Goal: Task Accomplishment & Management: Manage account settings

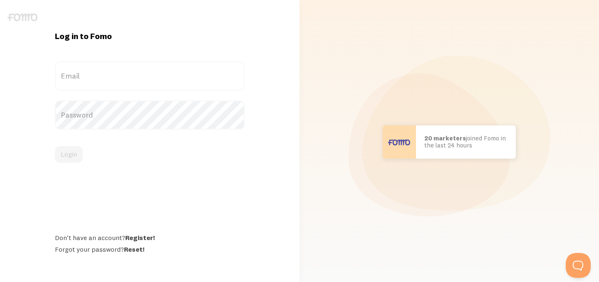
click at [211, 76] on label "Email" at bounding box center [150, 76] width 190 height 29
click at [211, 76] on input "Email" at bounding box center [150, 76] width 190 height 29
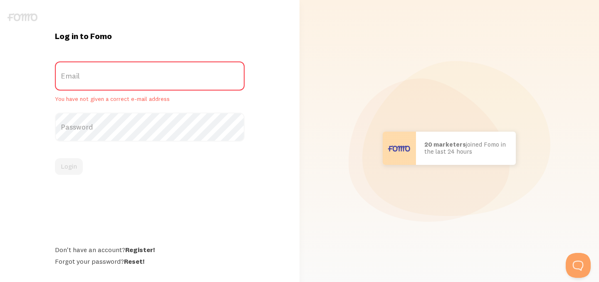
click at [109, 75] on label "Email" at bounding box center [150, 76] width 190 height 29
click at [109, 75] on input "Email" at bounding box center [150, 76] width 190 height 29
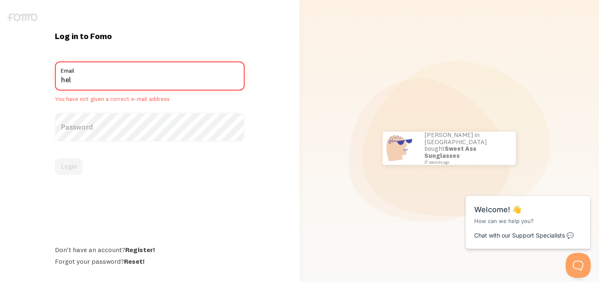
type input "[EMAIL_ADDRESS][DOMAIN_NAME]"
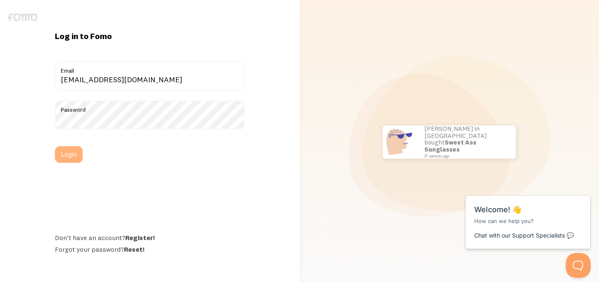
click at [77, 154] on button "Login" at bounding box center [69, 154] width 28 height 17
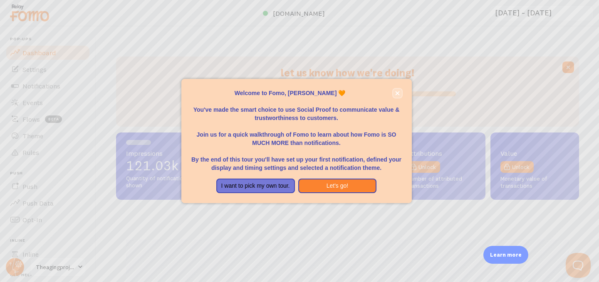
click at [398, 94] on icon "close," at bounding box center [397, 93] width 4 height 4
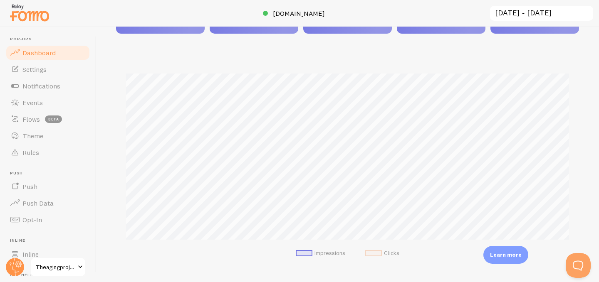
scroll to position [183, 0]
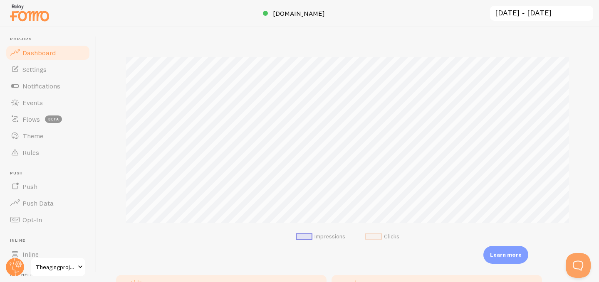
click at [102, 210] on div "let us know how we're doing! i'm fine with [PERSON_NAME] Impressions 121.03k Qu…" at bounding box center [347, 155] width 503 height 256
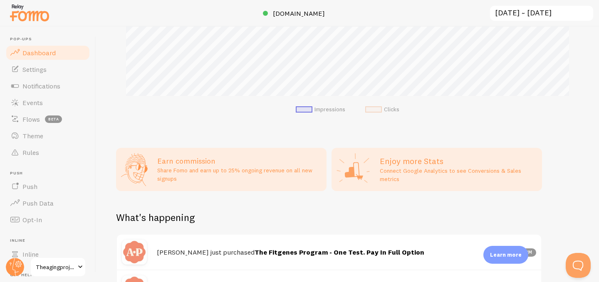
scroll to position [316, 0]
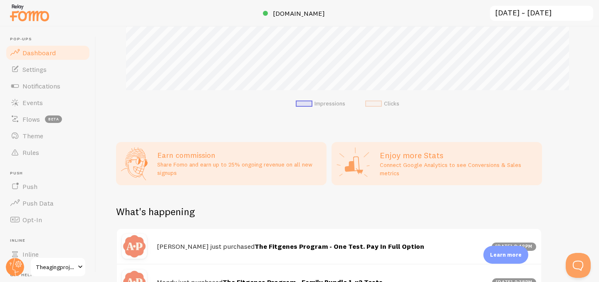
click at [94, 212] on header "Pop-ups Dashboard Settings Notifications Events Flows beta Theme Rules [GEOGRAP…" at bounding box center [48, 155] width 96 height 256
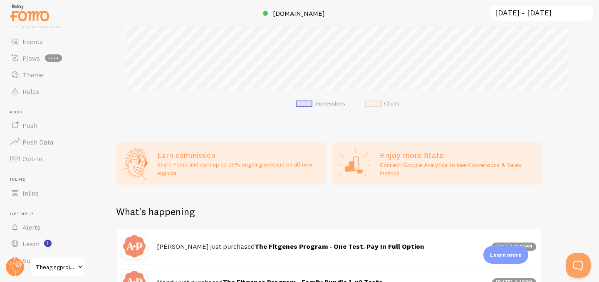
scroll to position [78, 0]
click at [13, 267] on circle at bounding box center [15, 267] width 18 height 18
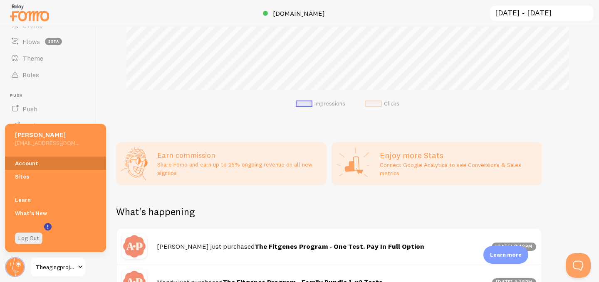
click at [37, 164] on link "Account" at bounding box center [55, 163] width 101 height 13
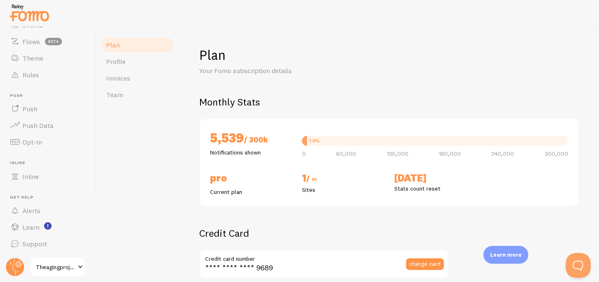
checkbox input "true"
click at [148, 180] on div "Plan Profile Invoices Team" at bounding box center [137, 155] width 83 height 256
click at [583, 199] on div "Plan Your Fomo subscription details Monthly Stats 5,539 / 300k Notifications sh…" at bounding box center [389, 155] width 420 height 256
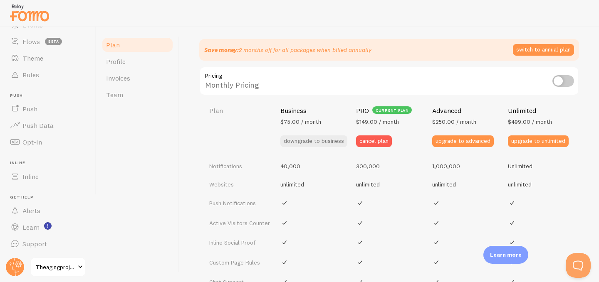
scroll to position [299, 0]
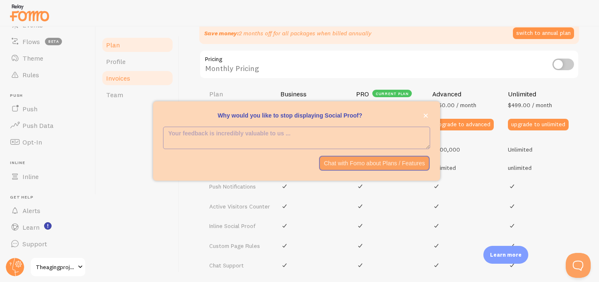
click at [116, 78] on span "Invoices" at bounding box center [118, 78] width 24 height 8
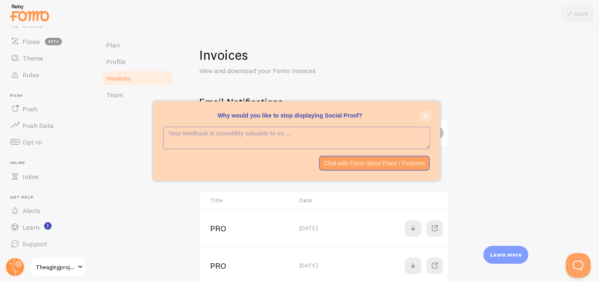
click at [425, 115] on icon "close," at bounding box center [425, 116] width 4 height 4
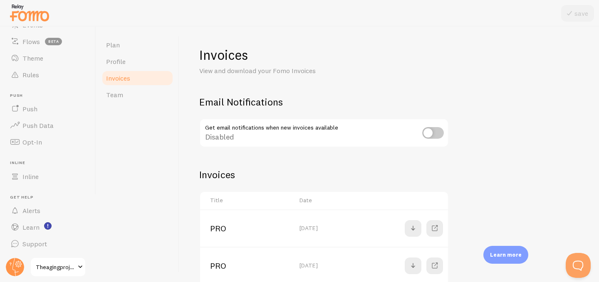
click at [486, 131] on div "Invoices View and download your Fomo Invoices Email Notifications Get email not…" at bounding box center [389, 203] width 380 height 313
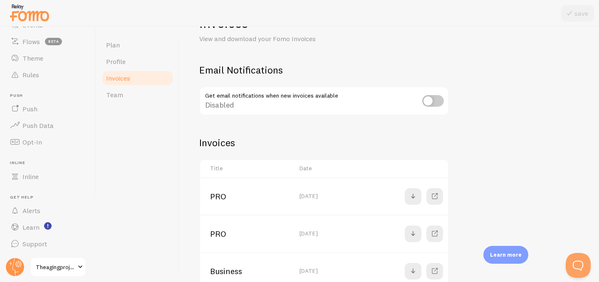
scroll to position [33, 0]
click at [427, 97] on input "checkbox" at bounding box center [433, 100] width 22 height 12
checkbox input "true"
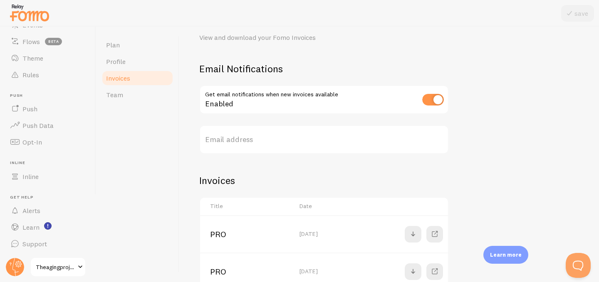
click at [289, 139] on label "Email address" at bounding box center [323, 139] width 249 height 29
click at [289, 139] on input "Email address" at bounding box center [323, 139] width 249 height 29
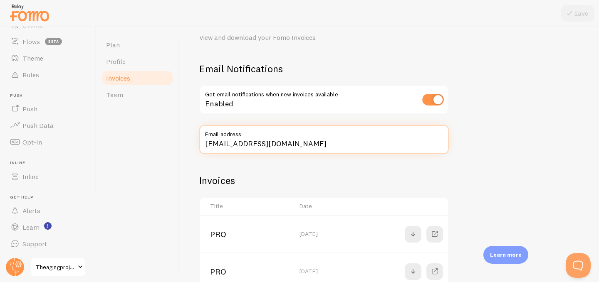
type input "[EMAIL_ADDRESS][DOMAIN_NAME]"
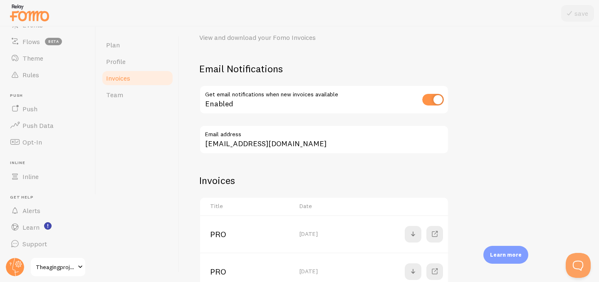
click at [502, 140] on div "Invoices View and download your Fomo Invoices Email Notifications Get email not…" at bounding box center [389, 189] width 380 height 353
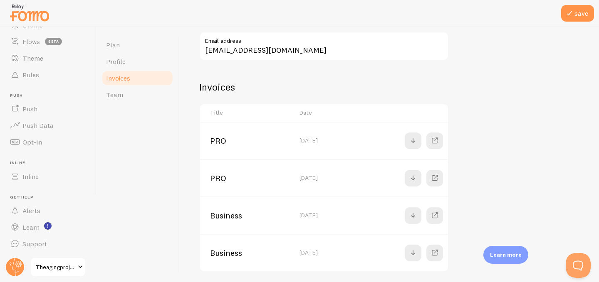
scroll to position [133, 0]
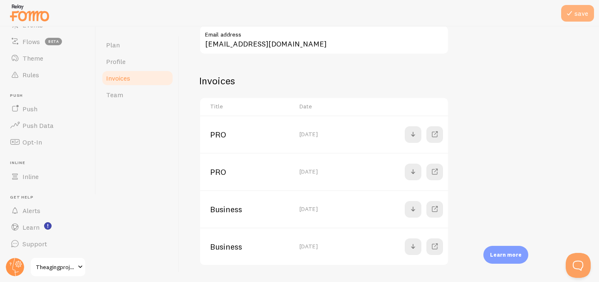
click at [577, 17] on button "save" at bounding box center [577, 13] width 33 height 17
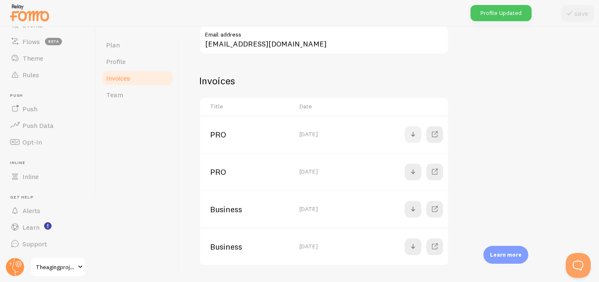
click at [414, 135] on span at bounding box center [413, 135] width 10 height 10
click at [412, 176] on span at bounding box center [413, 172] width 10 height 10
click at [478, 177] on div "Invoices View and download your Fomo Invoices Email Notifications Get email not…" at bounding box center [389, 90] width 380 height 353
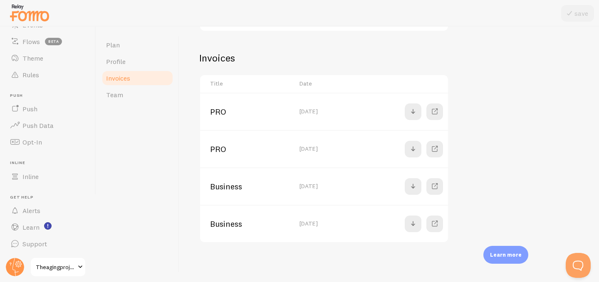
scroll to position [156, 0]
click at [411, 188] on span at bounding box center [413, 186] width 10 height 10
click at [413, 221] on span at bounding box center [413, 224] width 10 height 10
click at [504, 192] on div "Invoices View and download your Fomo Invoices Email Notifications Get email not…" at bounding box center [389, 66] width 380 height 353
